Goal: Task Accomplishment & Management: Complete application form

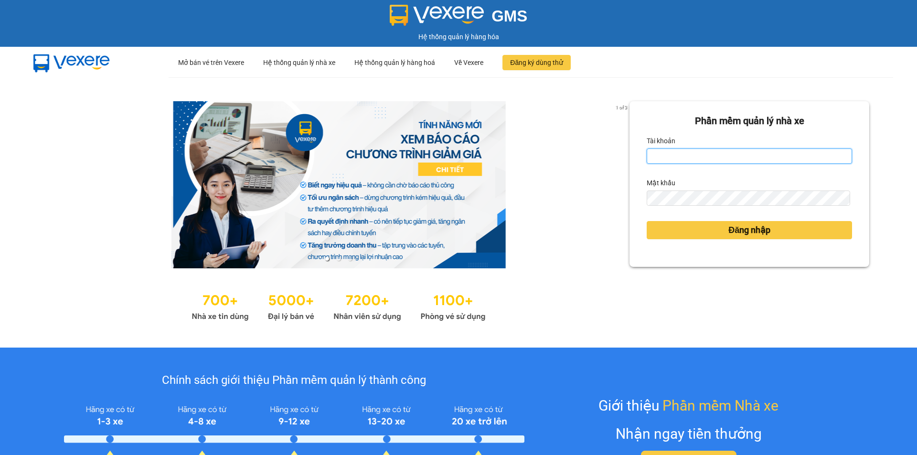
click at [678, 156] on input "Tài khoản" at bounding box center [749, 156] width 205 height 15
type input "subin.phongphu"
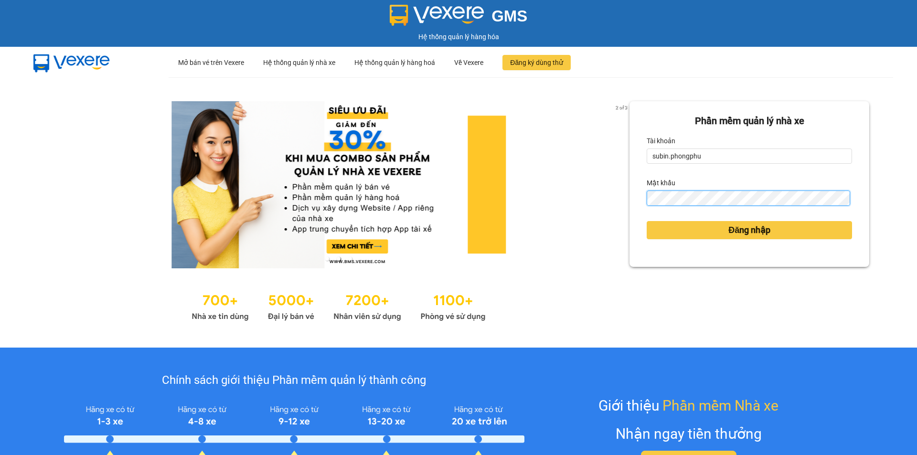
click at [647, 221] on button "Đăng nhập" at bounding box center [749, 230] width 205 height 18
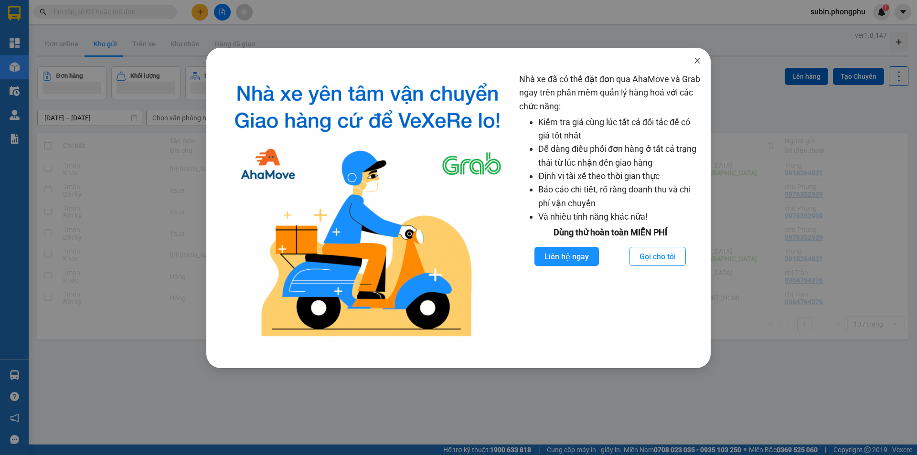
click at [698, 61] on icon "close" at bounding box center [697, 61] width 8 height 8
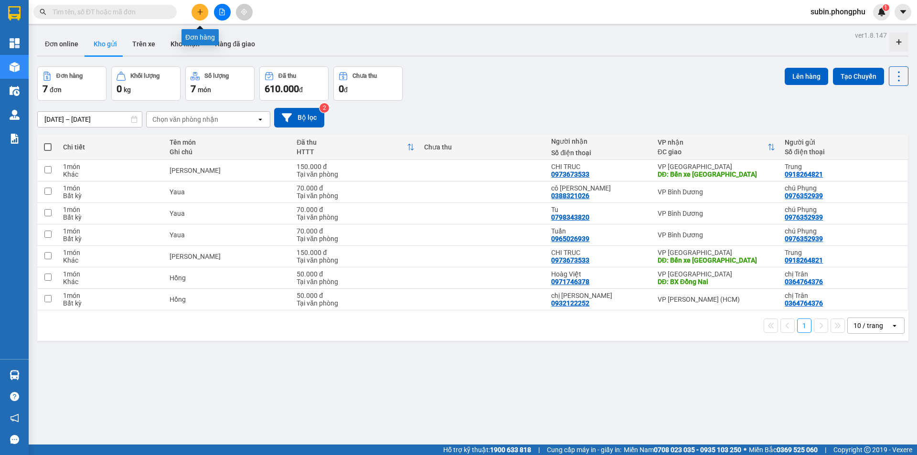
click at [202, 16] on button at bounding box center [199, 12] width 17 height 17
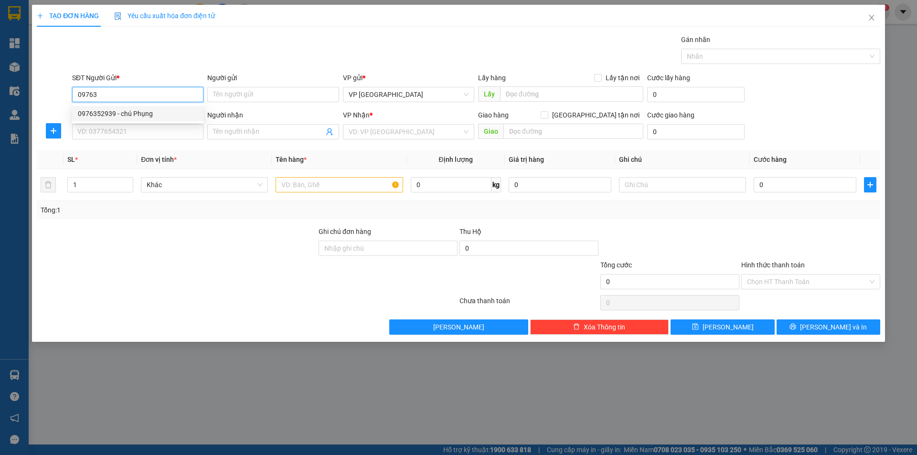
click at [169, 116] on div "0976352939 - chú Phụng" at bounding box center [138, 113] width 120 height 11
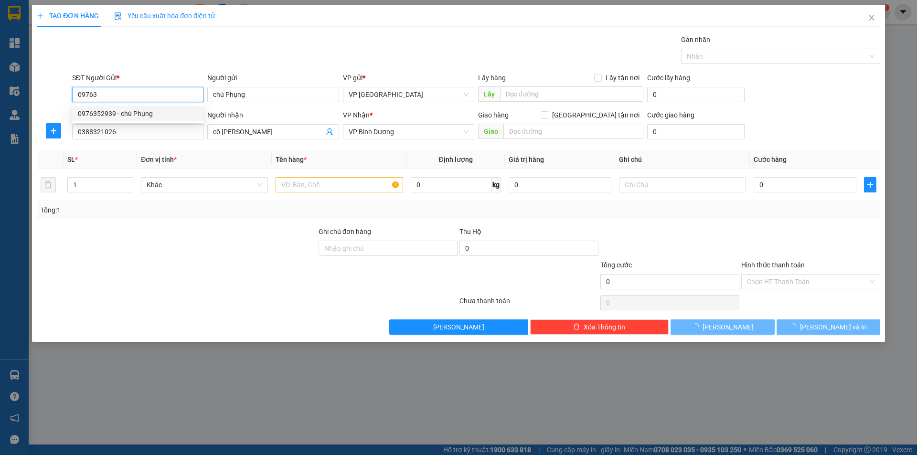
type input "0976352939"
type input "chú Phụng"
type input "0388321026"
type input "cô [PERSON_NAME]"
type input "70.000"
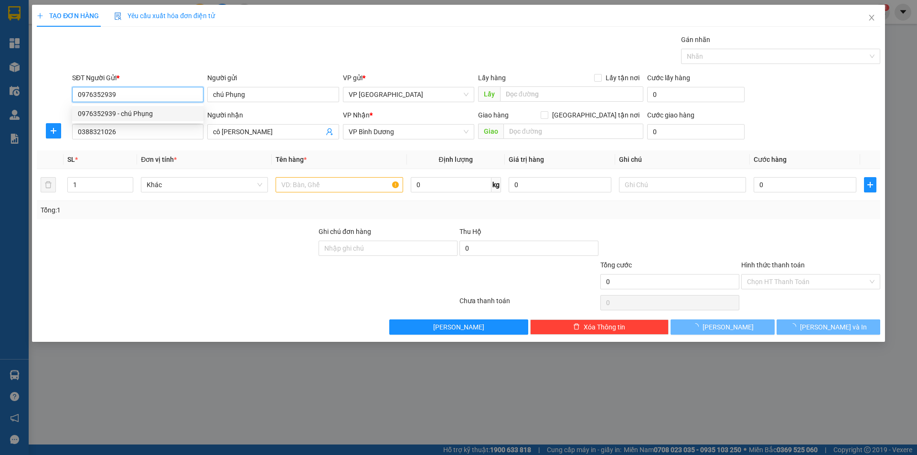
type input "70.000"
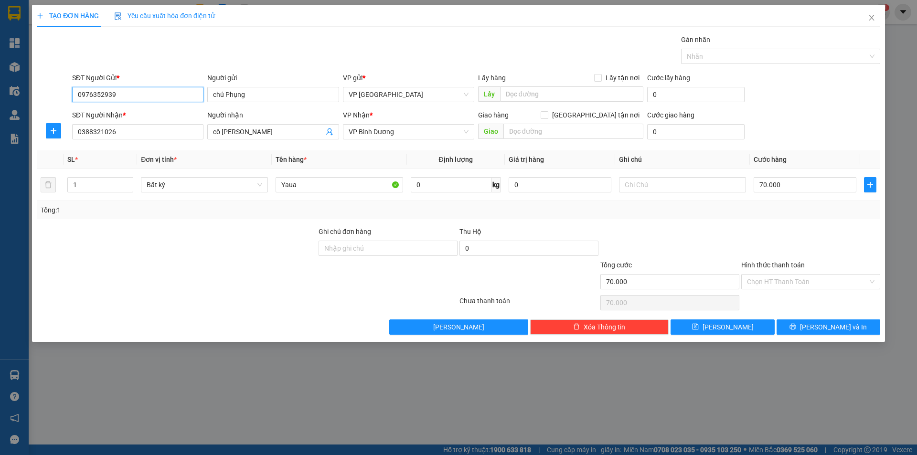
type input "0976352939"
click at [164, 153] on th "Đơn vị tính *" at bounding box center [204, 159] width 135 height 19
drag, startPoint x: 147, startPoint y: 130, endPoint x: 35, endPoint y: 145, distance: 112.3
click at [35, 145] on div "TẠO ĐƠN HÀNG Yêu cầu xuất hóa đơn điện tử Transit Pickup Surcharge Ids Transit …" at bounding box center [458, 173] width 853 height 337
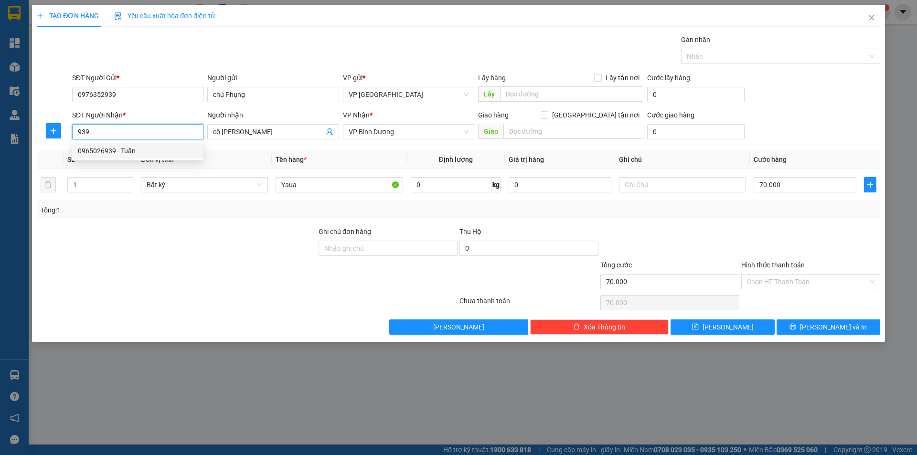
click at [78, 149] on div "0965026939 - Tuấn" at bounding box center [138, 151] width 120 height 11
type input "0965026939"
type input "Tuấn"
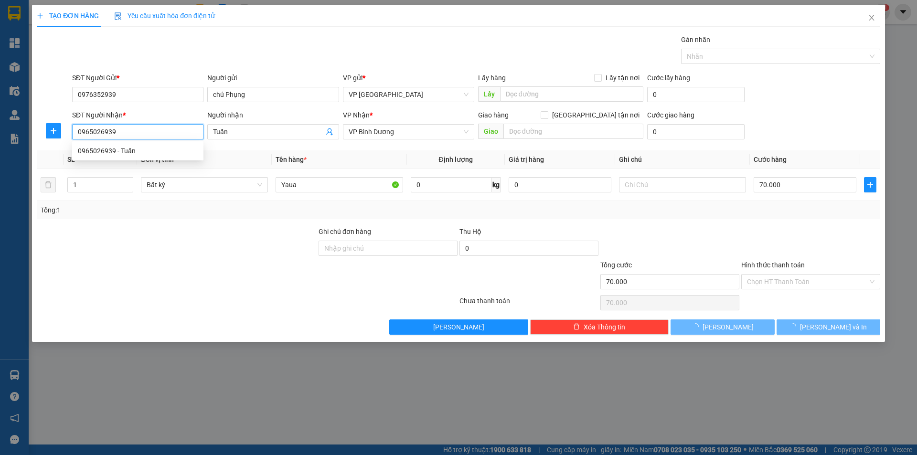
type input "0965026939"
click at [134, 249] on div at bounding box center [177, 242] width 282 height 33
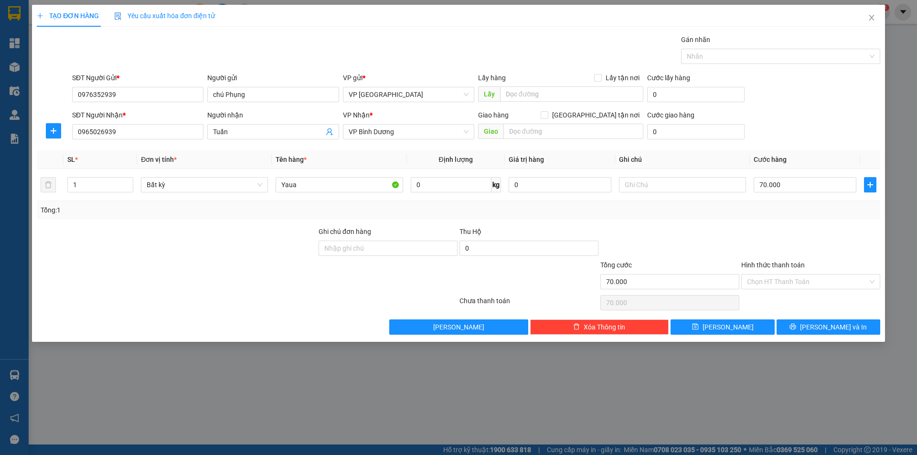
click at [744, 220] on div "Transit Pickup Surcharge Ids Transit Deliver Surcharge Ids Transit Deliver Surc…" at bounding box center [458, 184] width 843 height 300
click at [819, 181] on input "70.000" at bounding box center [805, 184] width 103 height 15
type input "0"
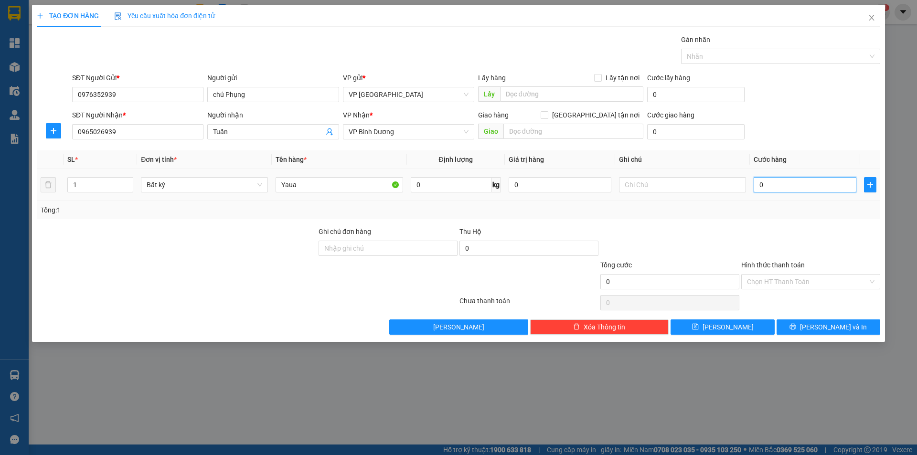
type input "8"
type input "08"
type input "0"
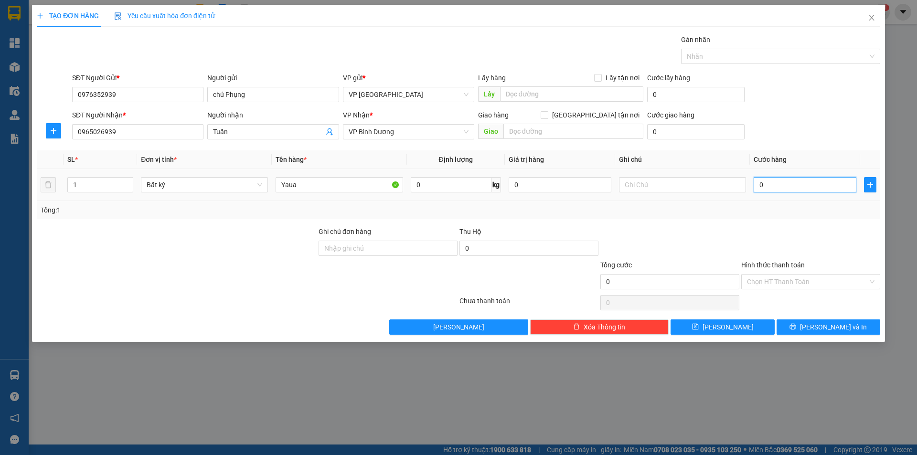
click at [757, 184] on input "0" at bounding box center [805, 184] width 103 height 15
type input "80"
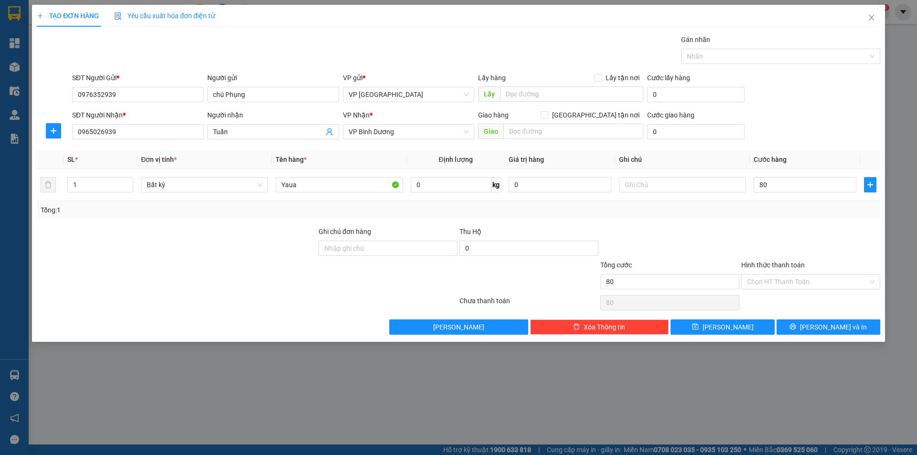
click at [766, 233] on div at bounding box center [810, 242] width 141 height 33
type input "80.000"
click at [791, 281] on input "Hình thức thanh toán" at bounding box center [807, 282] width 121 height 14
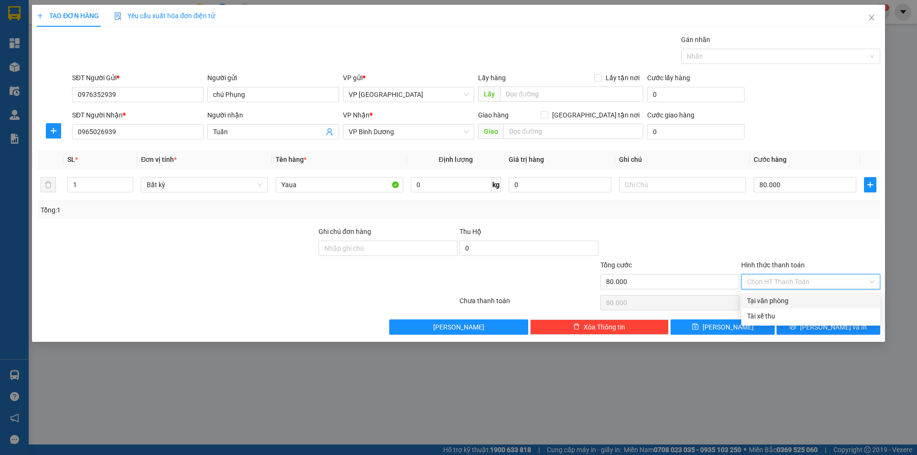
click at [782, 299] on div "Tại văn phòng" at bounding box center [811, 301] width 128 height 11
type input "0"
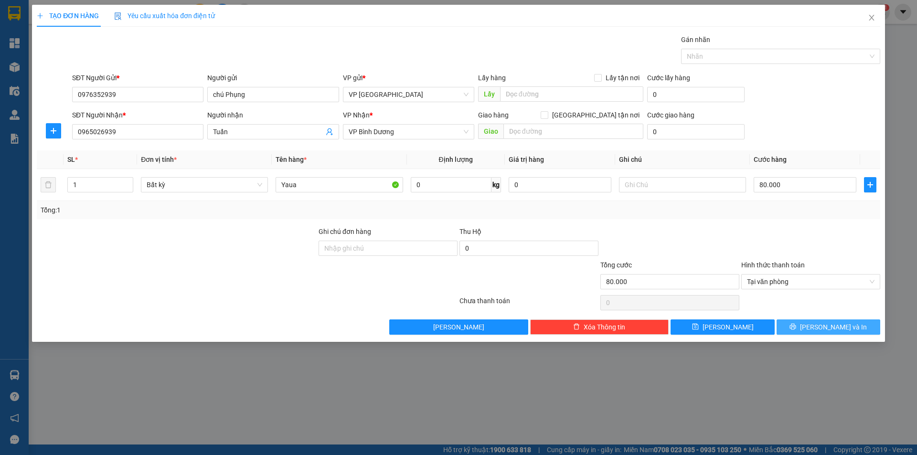
click at [817, 330] on button "[PERSON_NAME] và In" at bounding box center [828, 326] width 104 height 15
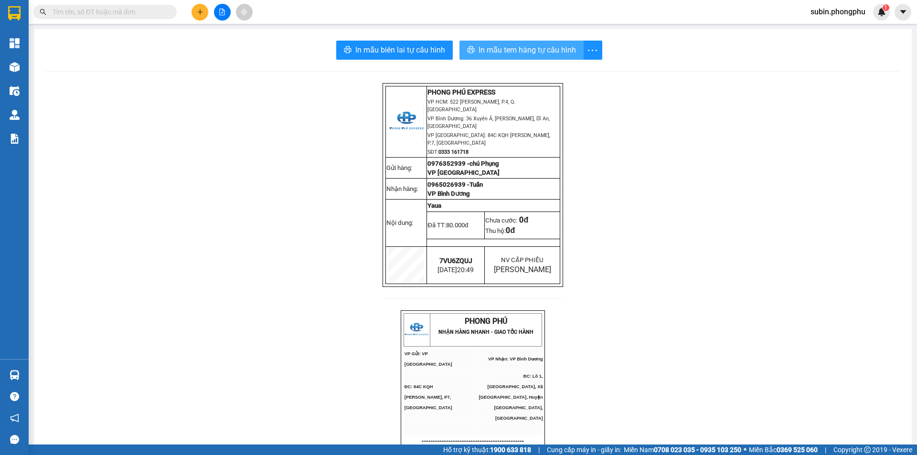
click at [518, 47] on span "In mẫu tem hàng tự cấu hình" at bounding box center [527, 50] width 97 height 12
click at [555, 55] on span "In mẫu tem hàng tự cấu hình" at bounding box center [527, 50] width 97 height 12
